Goal: Navigation & Orientation: Find specific page/section

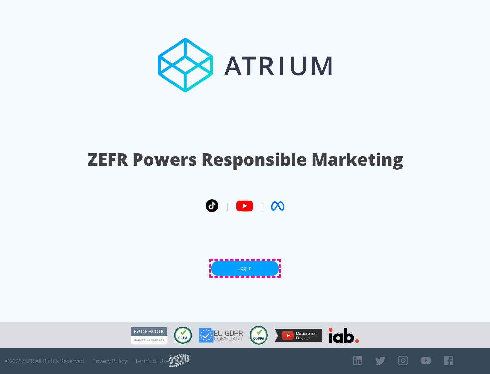
click at [245, 269] on link "Log In" at bounding box center [245, 268] width 68 height 15
